Goal: Task Accomplishment & Management: Manage account settings

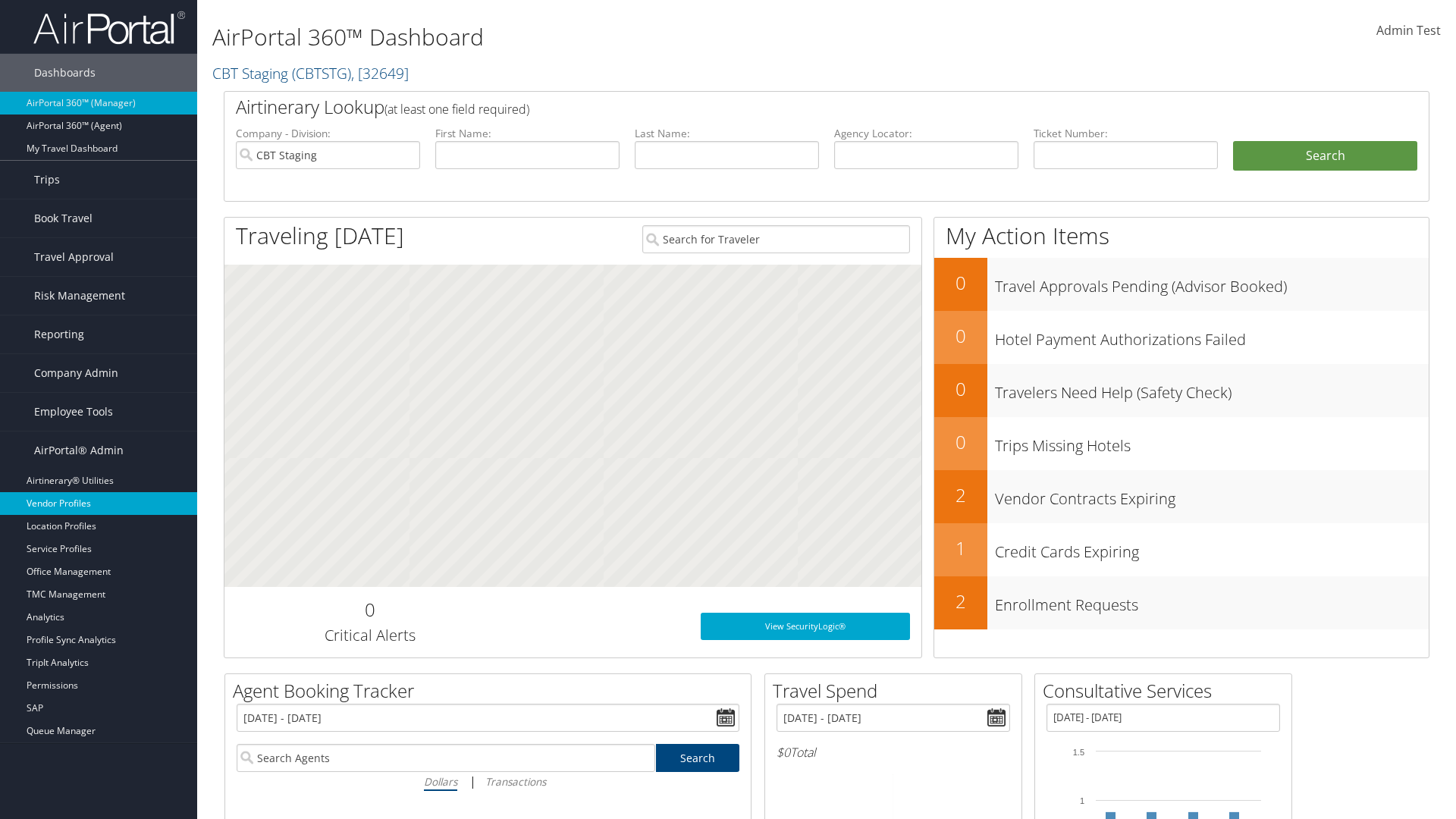
click at [99, 504] on link "Vendor Profiles" at bounding box center [99, 504] width 198 height 23
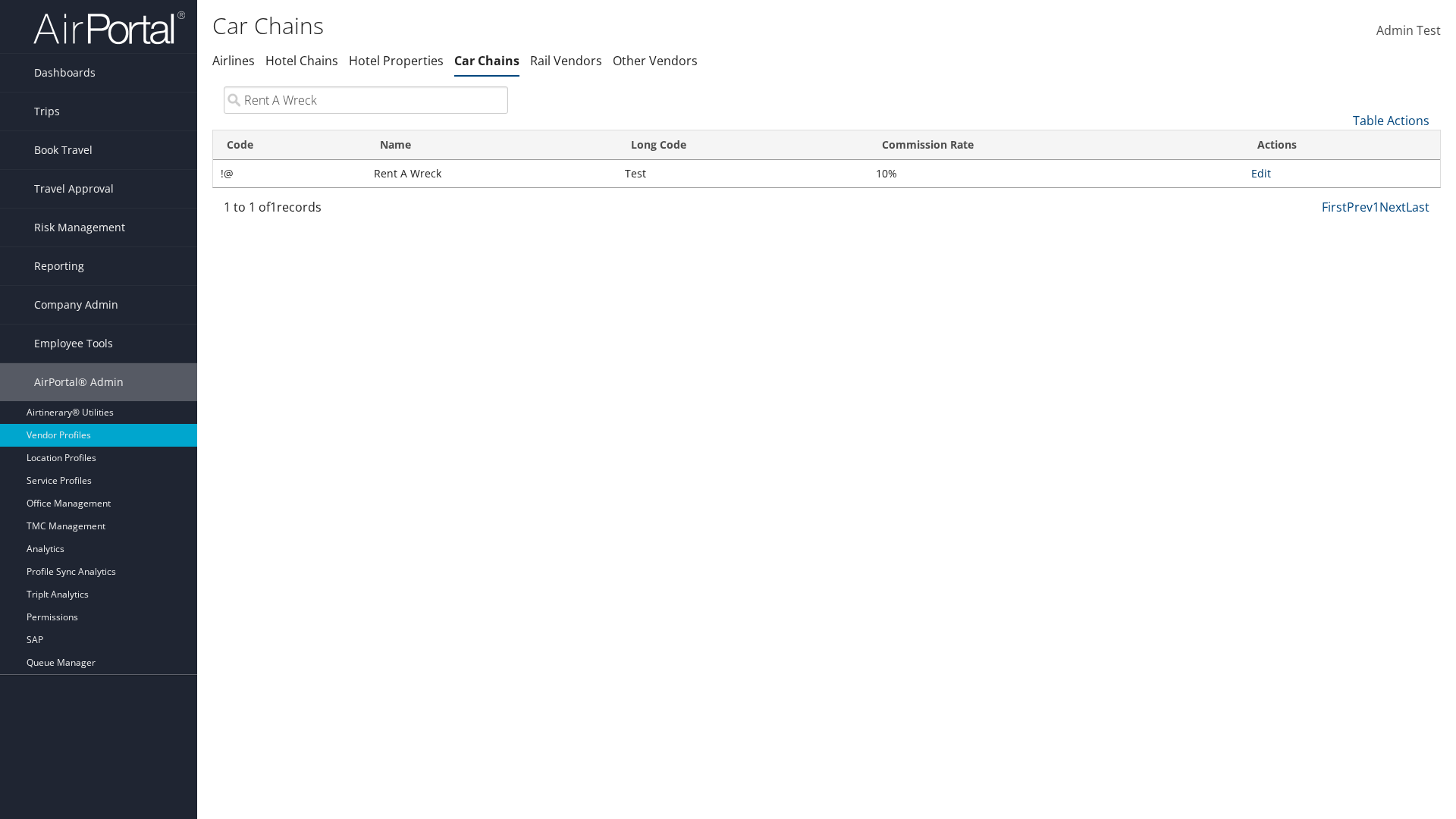
type input "Rent A Wreck"
click at [1260, 173] on link "Edit" at bounding box center [1261, 173] width 20 height 15
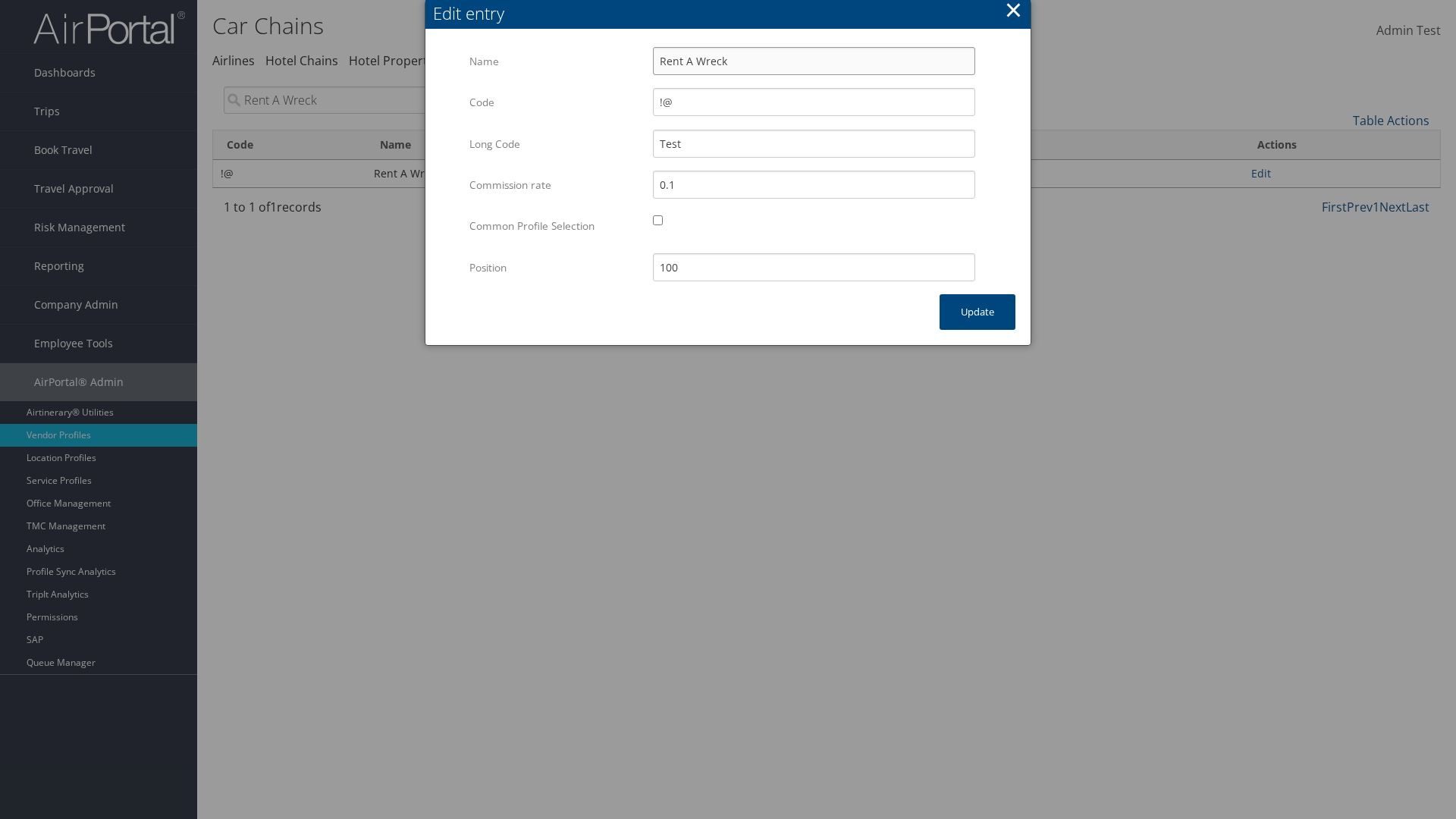
click at [814, 61] on input "Rent A Wreck" at bounding box center [814, 61] width 322 height 28
type input "Rent A Wreck"
